Goal: Information Seeking & Learning: Learn about a topic

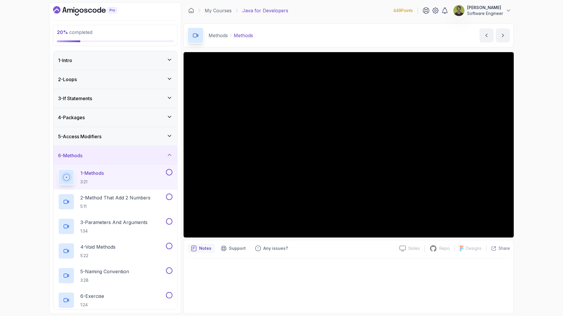
scroll to position [58, 0]
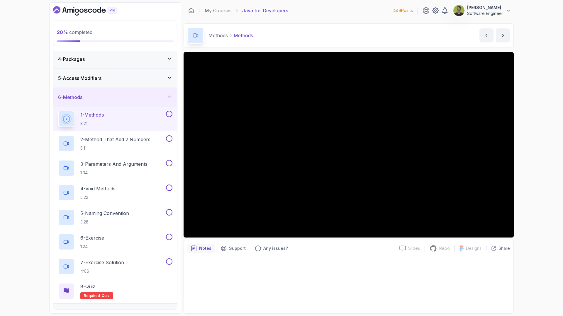
click at [47, 76] on section "20 % completed 1 - Intro 2 - Loops 3 - If Statements 4 - Packages 5 - Access Mo…" at bounding box center [281, 158] width 469 height 316
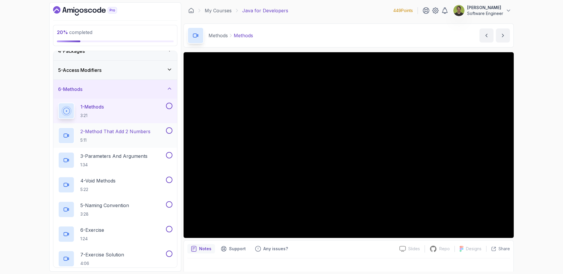
scroll to position [68, 0]
click at [553, 81] on div "20 % completed 1 - Intro 2 - Loops 3 - If Statements 4 - Packages 5 - Access Mo…" at bounding box center [281, 137] width 563 height 274
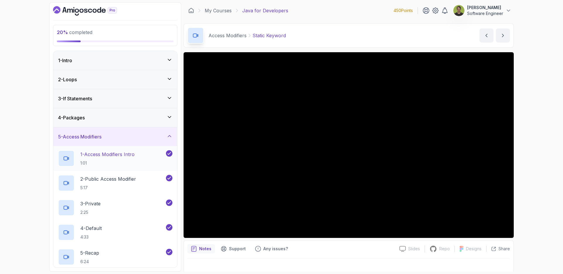
click at [116, 160] on h2 "1 - Access Modifiers Intro 1:01" at bounding box center [107, 158] width 54 height 15
click at [153, 134] on div "5 - Access Modifiers" at bounding box center [115, 136] width 114 height 7
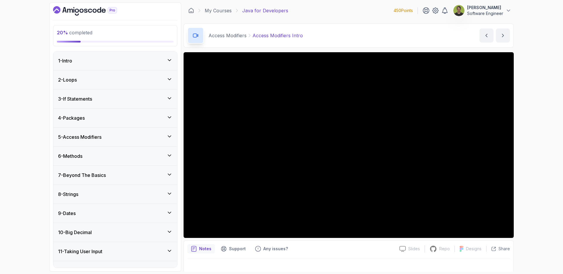
click at [152, 159] on div "6 - Methods" at bounding box center [115, 155] width 114 height 7
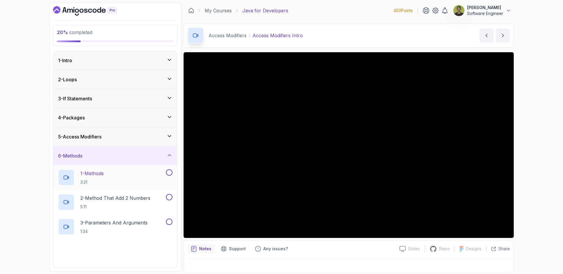
click at [115, 174] on div "1 - Methods 3:21" at bounding box center [111, 177] width 107 height 16
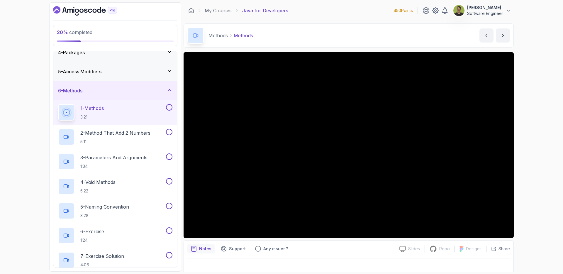
scroll to position [67, 0]
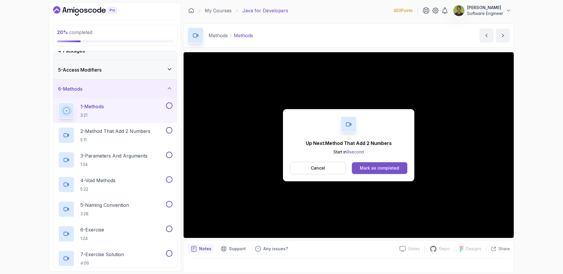
click at [387, 171] on button "Mark as completed" at bounding box center [379, 168] width 55 height 12
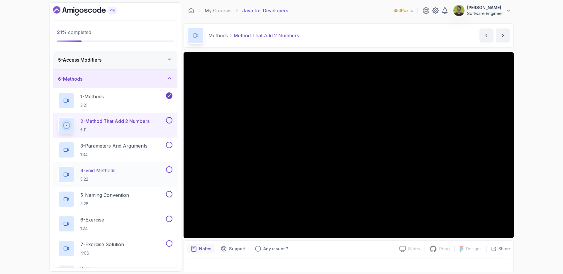
scroll to position [77, 0]
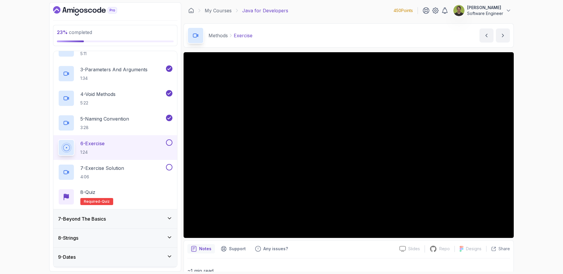
scroll to position [154, 0]
click at [170, 166] on button at bounding box center [169, 166] width 6 height 6
click at [167, 141] on button at bounding box center [169, 142] width 6 height 6
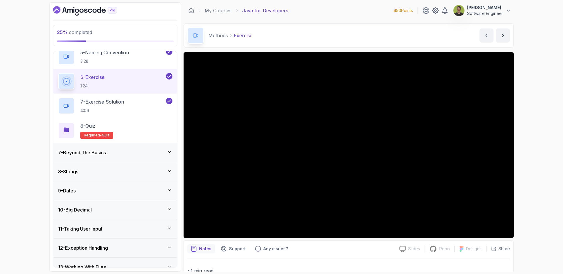
click at [137, 152] on div "7 - Beyond The Basics" at bounding box center [115, 152] width 114 height 7
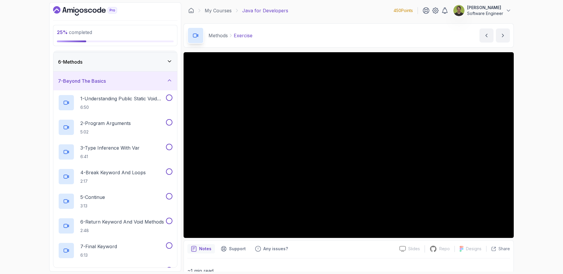
scroll to position [81, 0]
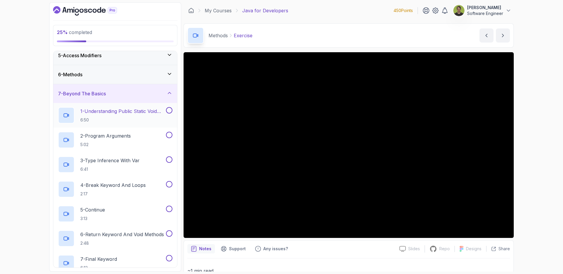
click at [130, 111] on p "1 - Understanding Public Static Void Main" at bounding box center [122, 111] width 84 height 7
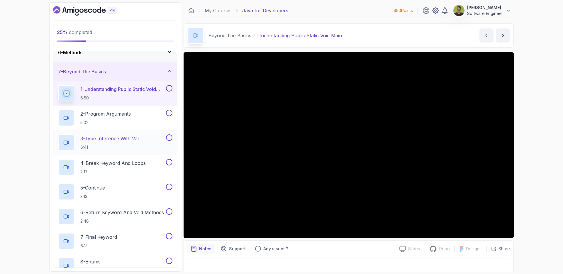
scroll to position [91, 0]
